Goal: Task Accomplishment & Management: Use online tool/utility

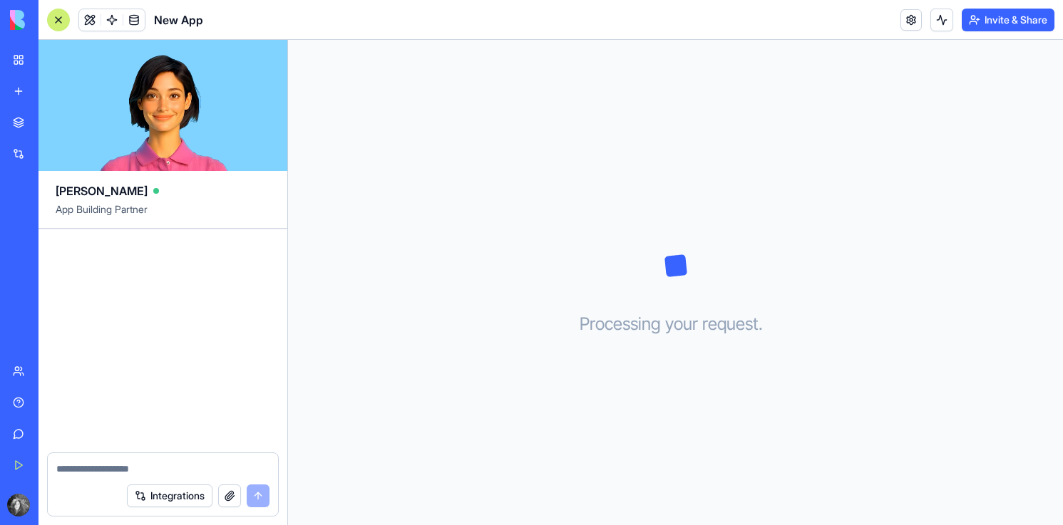
click at [57, 24] on div at bounding box center [58, 20] width 23 height 23
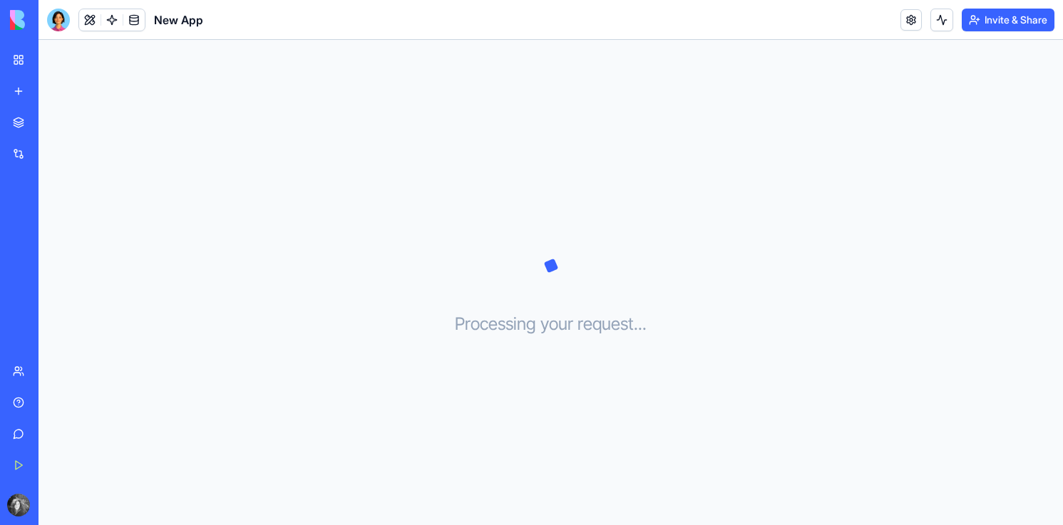
click at [17, 17] on img at bounding box center [54, 20] width 88 height 20
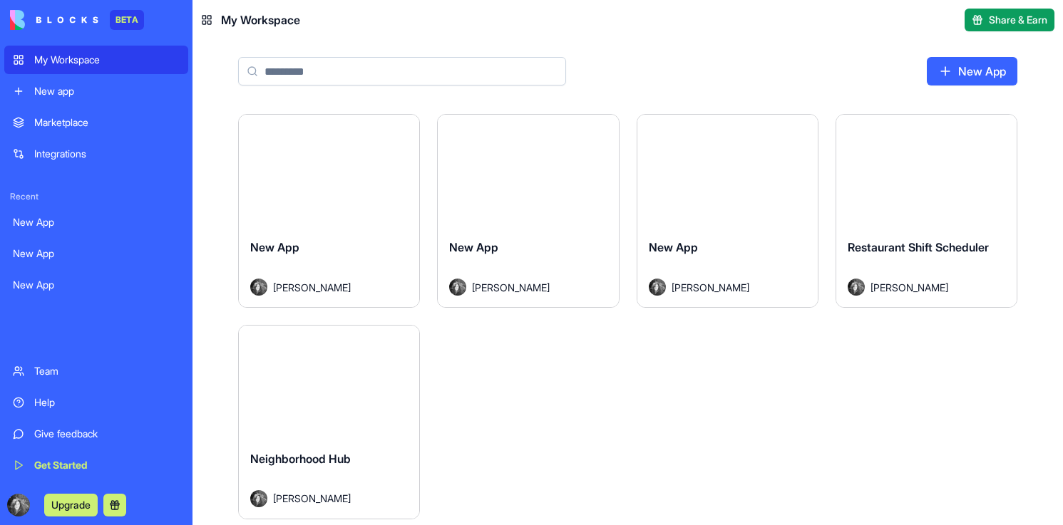
click at [67, 477] on link "Get Started" at bounding box center [96, 465] width 184 height 29
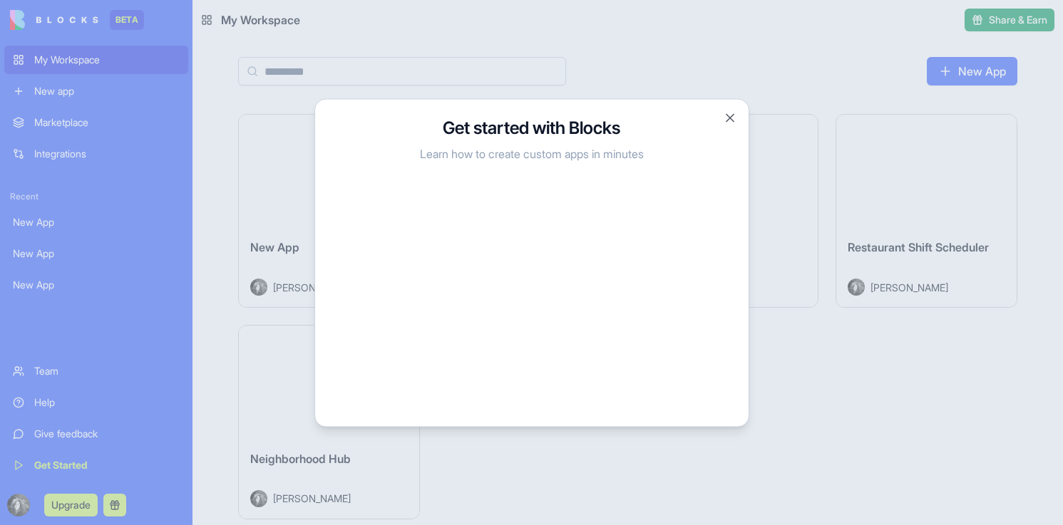
click at [721, 122] on h3 "Get started with Blocks" at bounding box center [531, 127] width 399 height 23
click at [730, 120] on button "Close" at bounding box center [730, 117] width 14 height 14
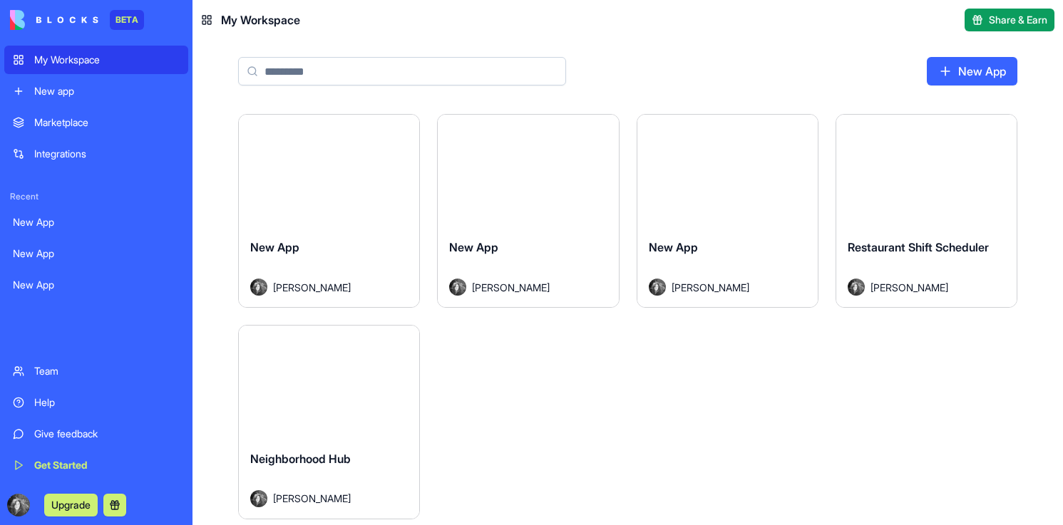
click at [19, 26] on img at bounding box center [54, 20] width 88 height 20
click at [71, 90] on div "New app" at bounding box center [106, 91] width 145 height 14
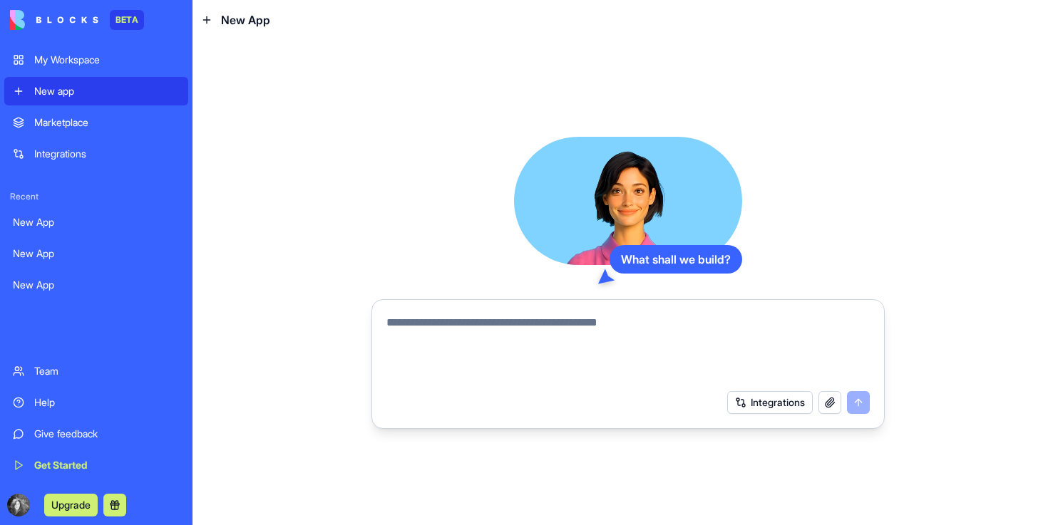
click at [383, 88] on div "What shall we build? Integrations" at bounding box center [627, 282] width 870 height 485
